Goal: Communication & Community: Connect with others

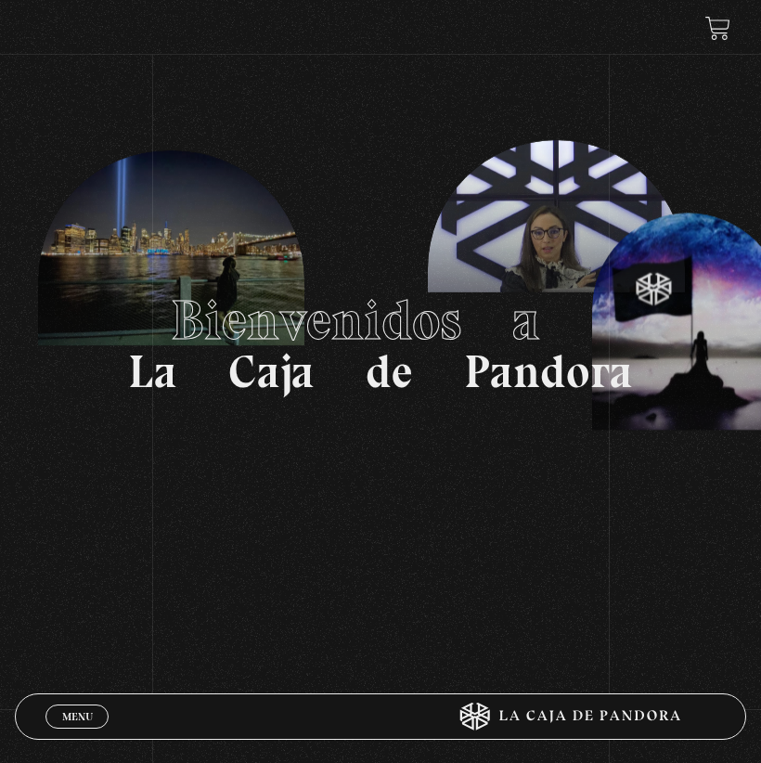
click at [91, 711] on span "Menu" at bounding box center [77, 716] width 31 height 11
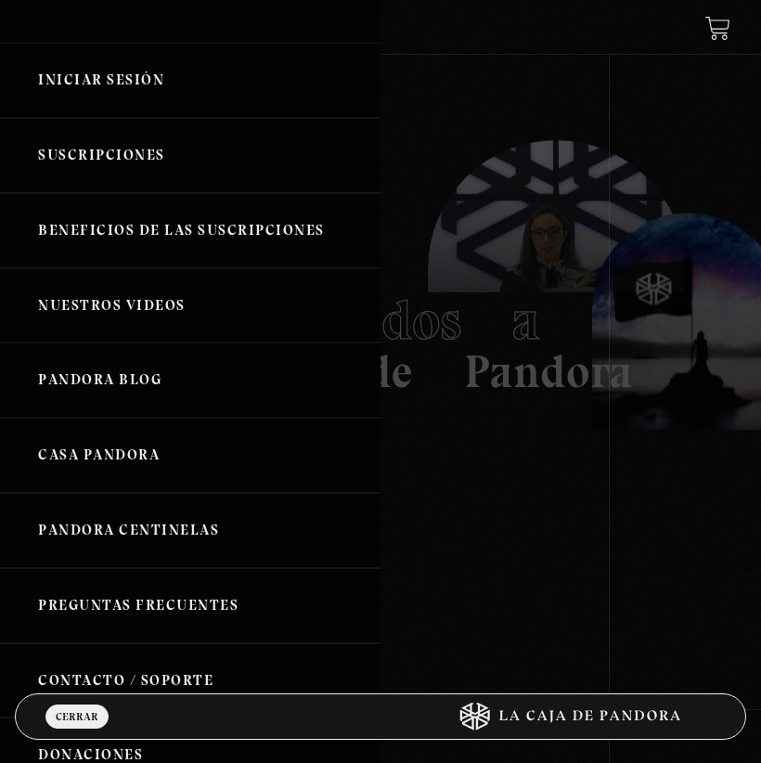
scroll to position [35, 0]
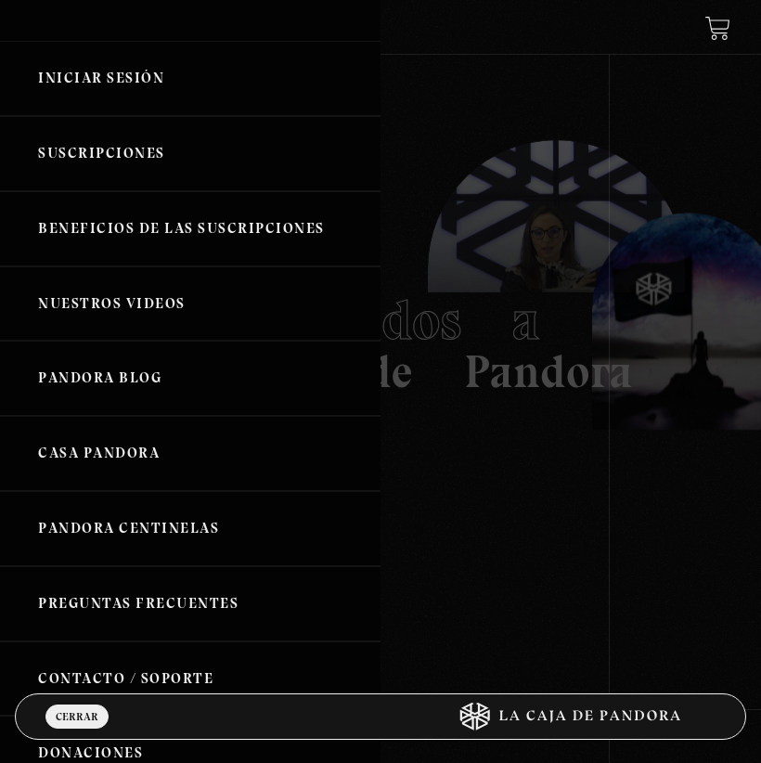
click at [157, 109] on link "Iniciar Sesión" at bounding box center [190, 78] width 381 height 75
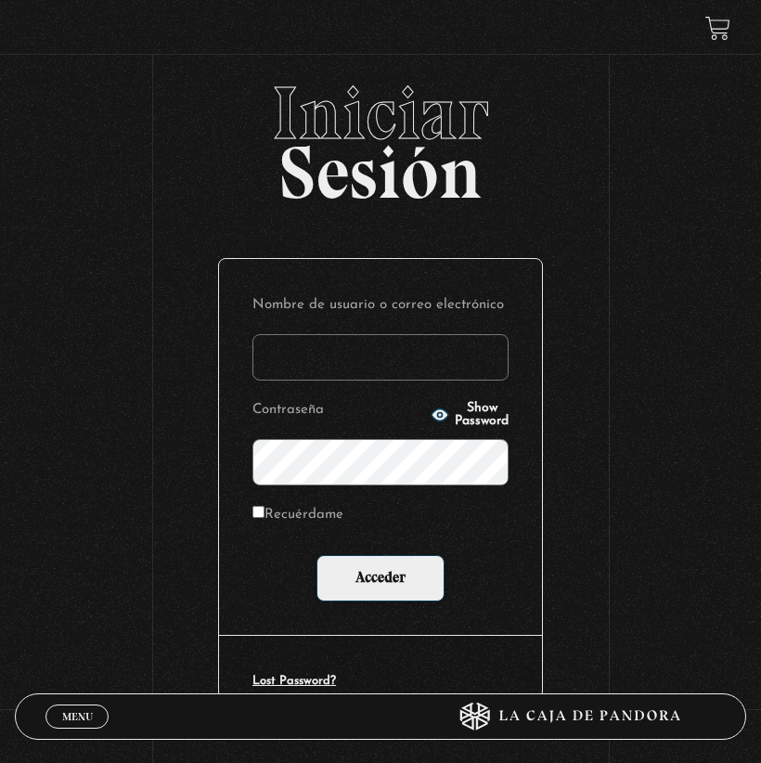
click at [315, 356] on input "Nombre de usuario o correo electrónico" at bounding box center [381, 357] width 256 height 46
type input "T"
type input "jenniferca1103@hotmail.com"
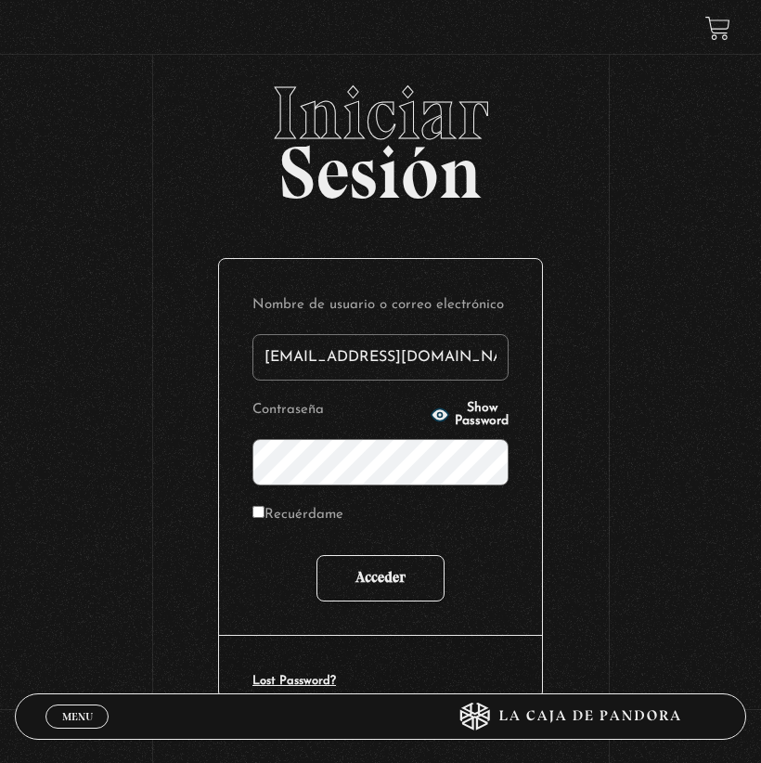
click at [393, 579] on input "Acceder" at bounding box center [381, 578] width 128 height 46
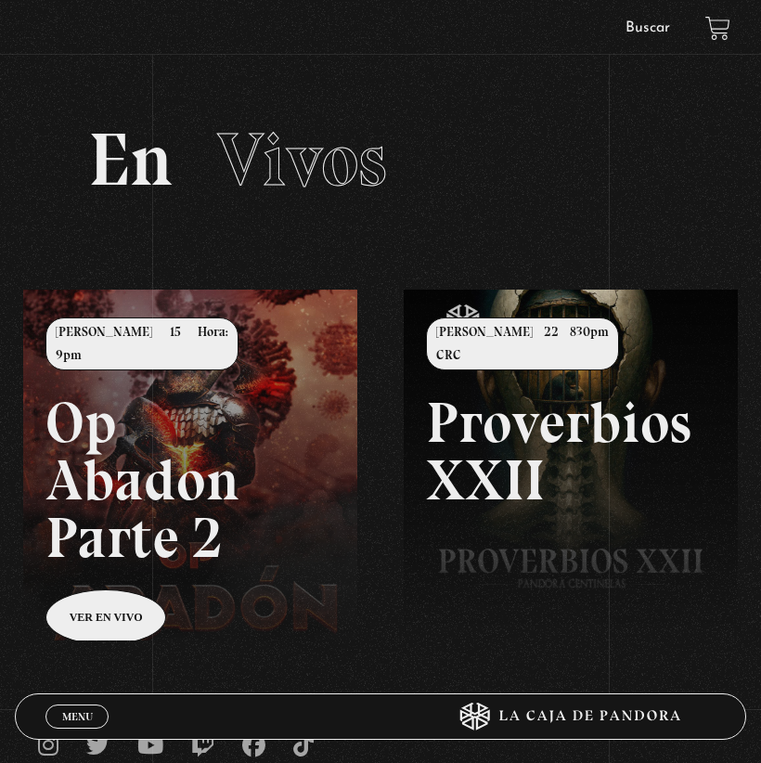
click at [88, 708] on link "Menu Cerrar" at bounding box center [76, 717] width 63 height 24
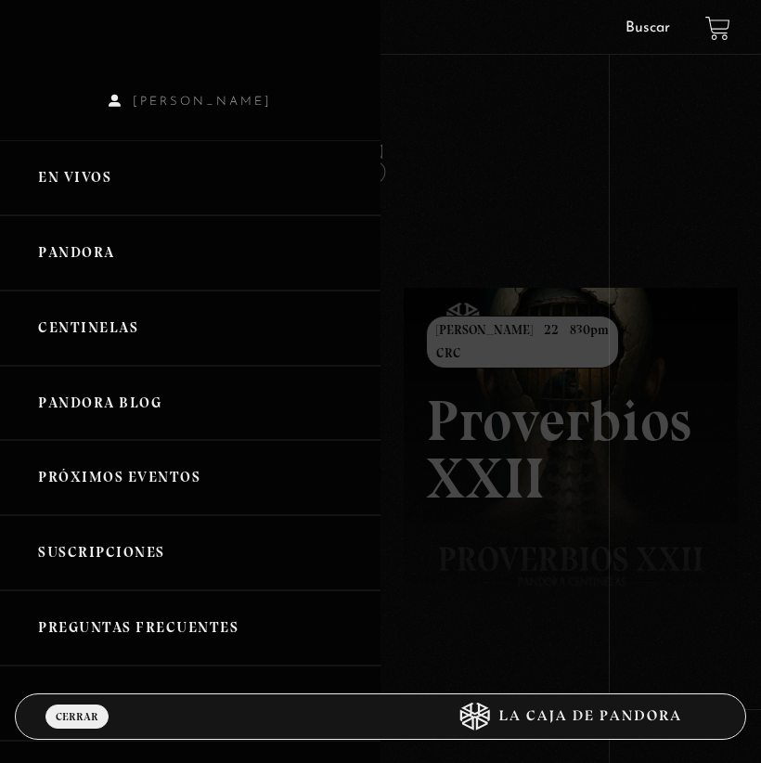
click at [123, 404] on link "Pandora Blog" at bounding box center [190, 403] width 381 height 75
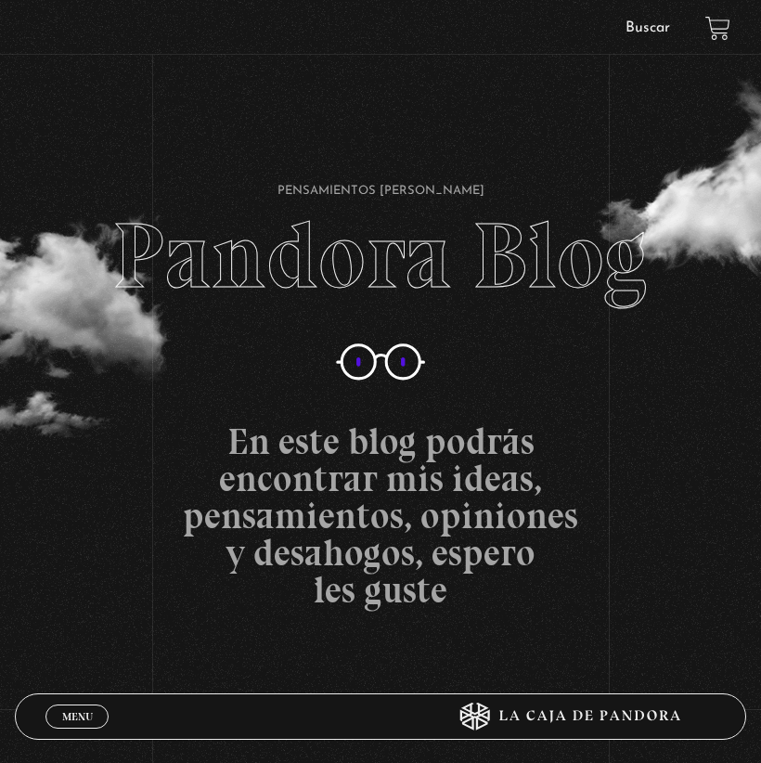
click at [54, 712] on link "Menu Cerrar" at bounding box center [76, 717] width 63 height 24
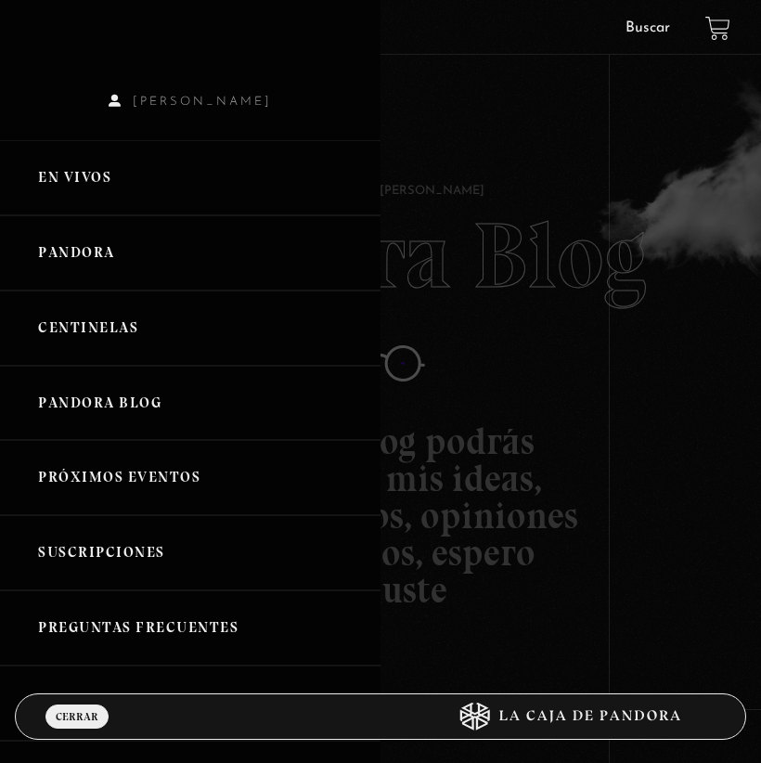
click at [76, 251] on link "Pandora" at bounding box center [190, 252] width 381 height 75
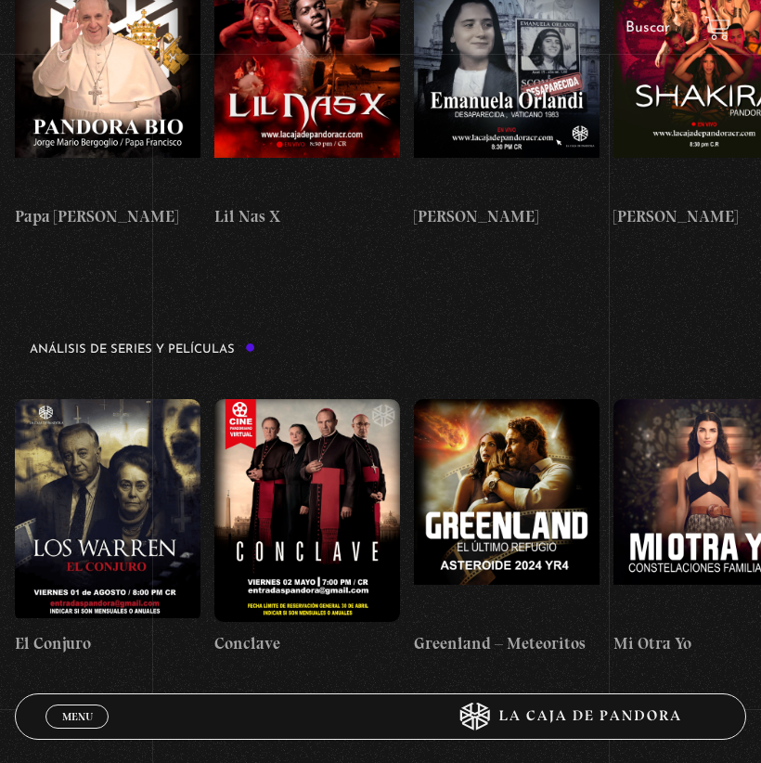
scroll to position [1796, 0]
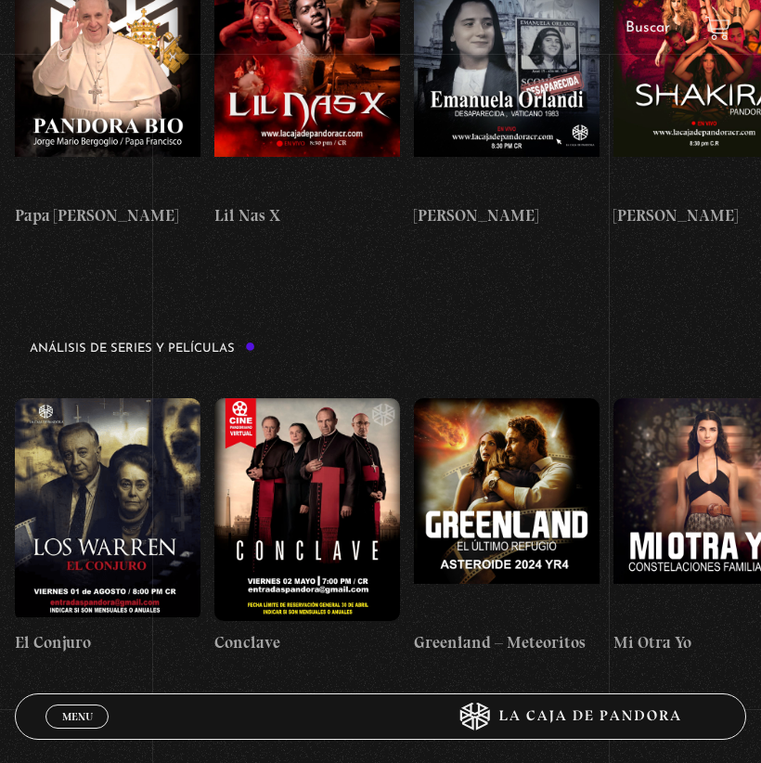
click at [130, 398] on figure at bounding box center [108, 509] width 186 height 223
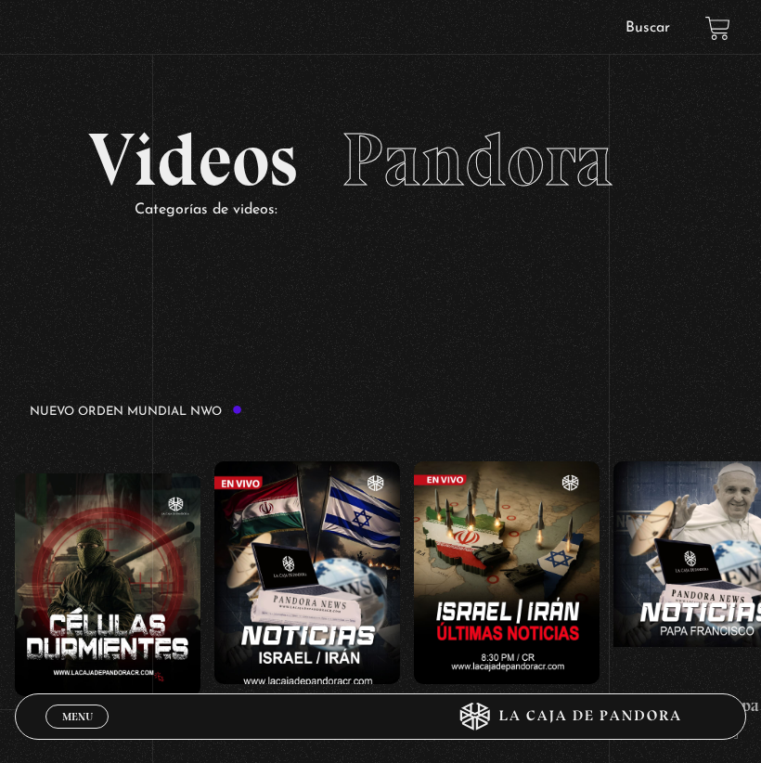
click at [73, 725] on link "Menu Cerrar" at bounding box center [76, 717] width 63 height 24
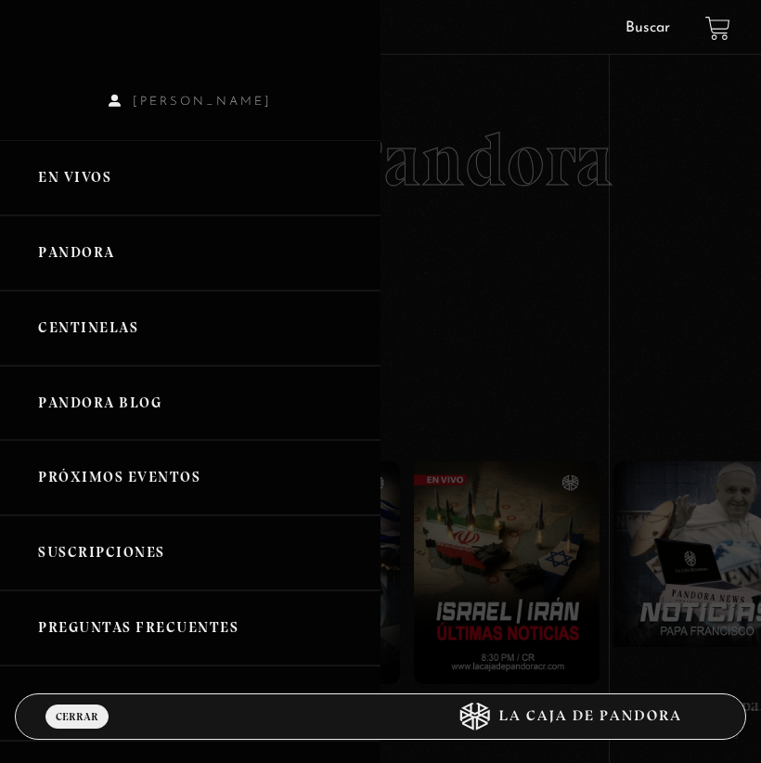
click at [100, 309] on link "Centinelas" at bounding box center [190, 328] width 381 height 75
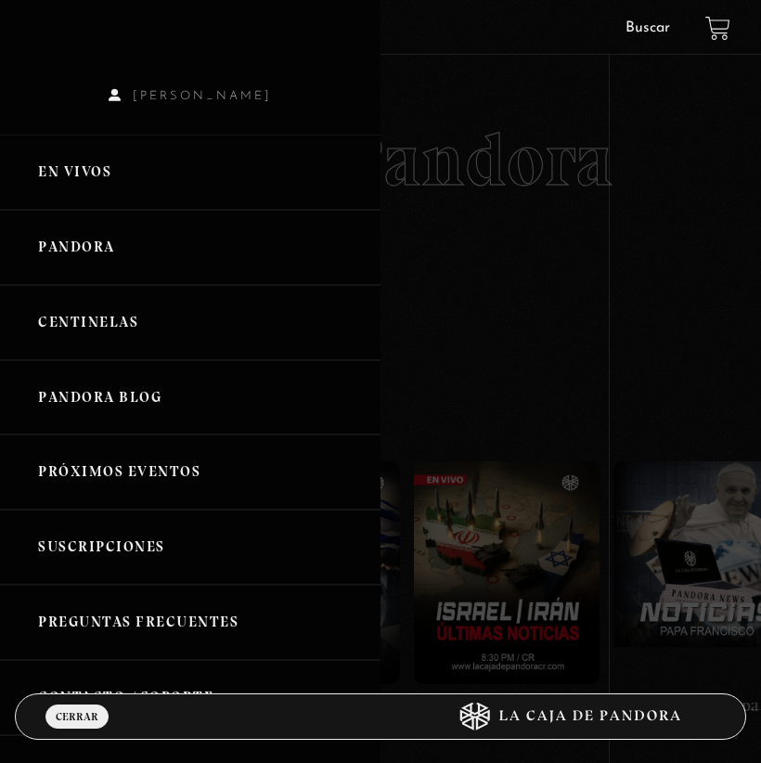
scroll to position [7, 0]
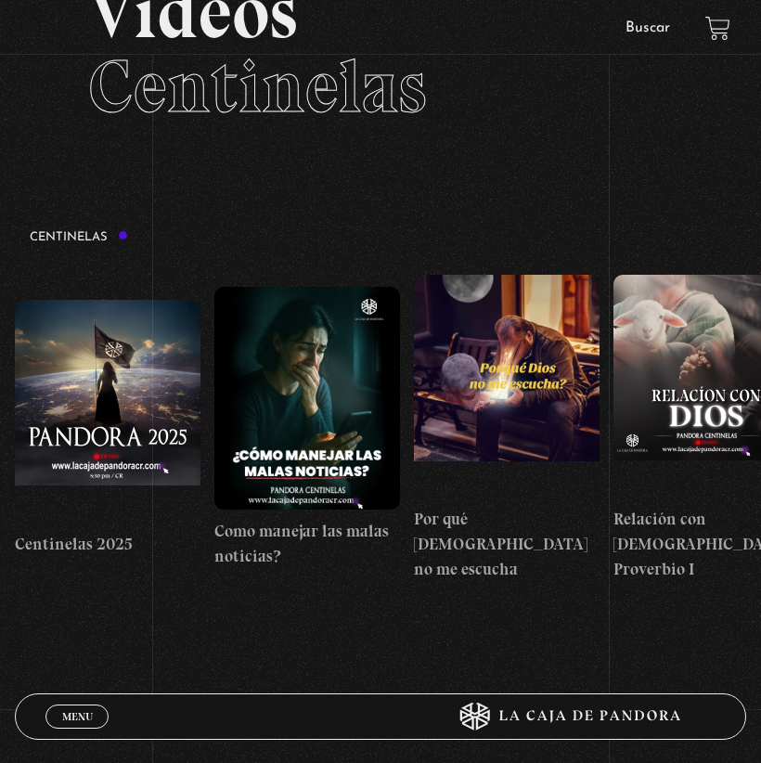
scroll to position [0, 96]
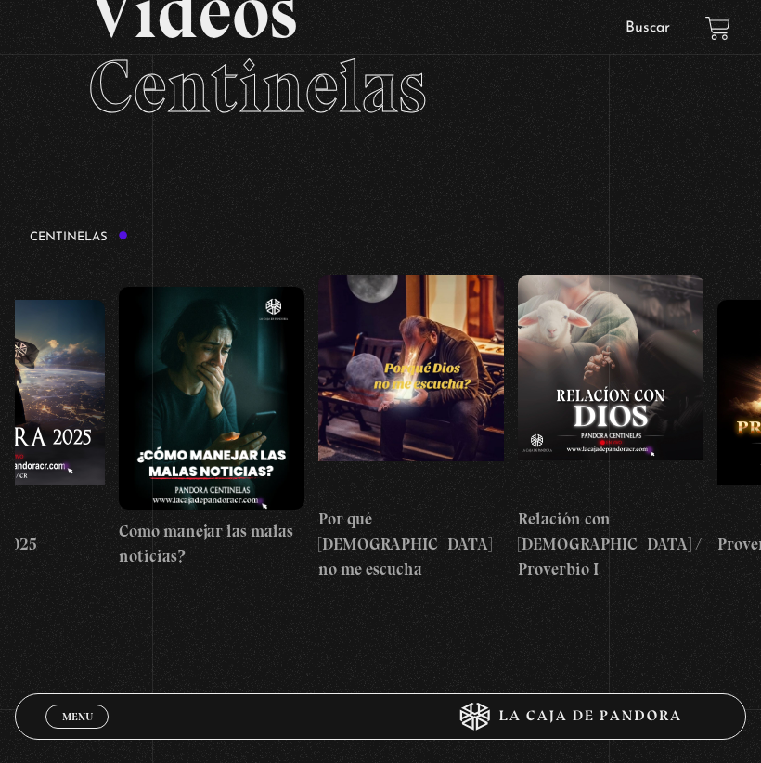
click at [380, 391] on figure at bounding box center [411, 386] width 186 height 223
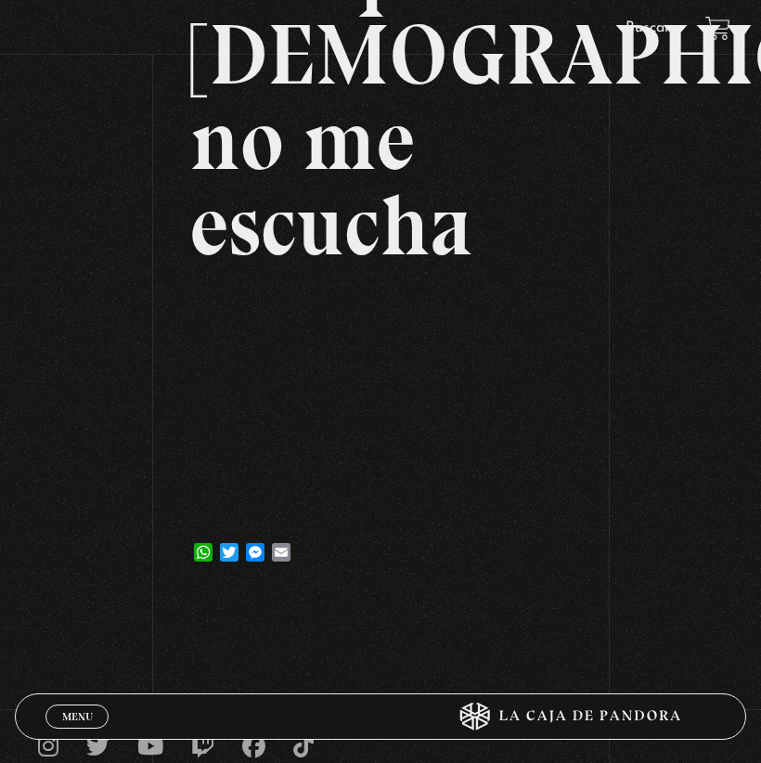
scroll to position [291, 0]
